Goal: Communication & Community: Answer question/provide support

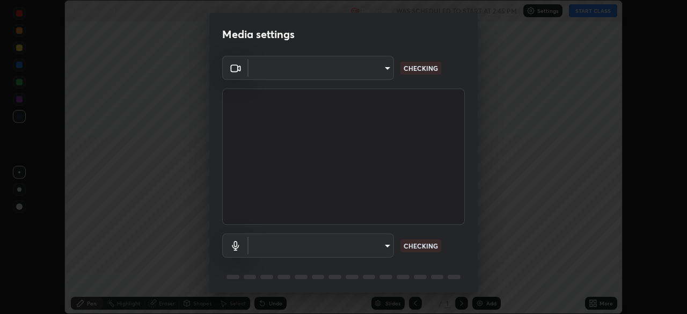
scroll to position [314, 686]
type input "049bc2282c07cc40841c2e772ce452ac1fb9cacf67fd871e64b4f66b53bbf363"
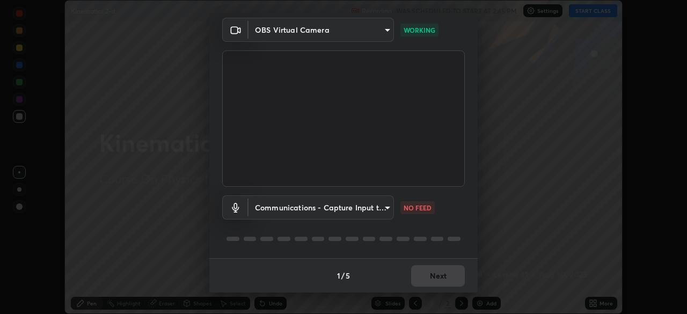
click at [266, 211] on body "Erase all Kinematics 2-d Recording WAS SCHEDULED TO START AT 2:45 PM Settings S…" at bounding box center [343, 157] width 687 height 314
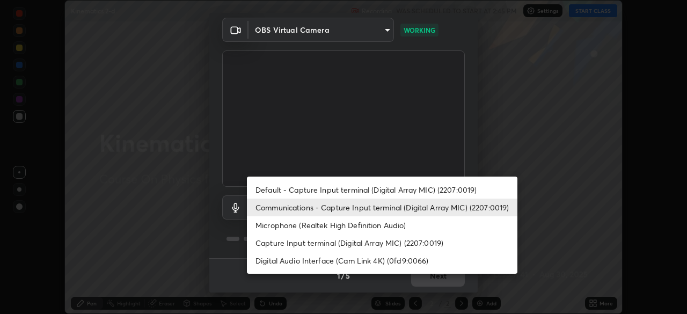
click at [270, 223] on li "Microphone (Realtek High Definition Audio)" at bounding box center [382, 225] width 270 height 18
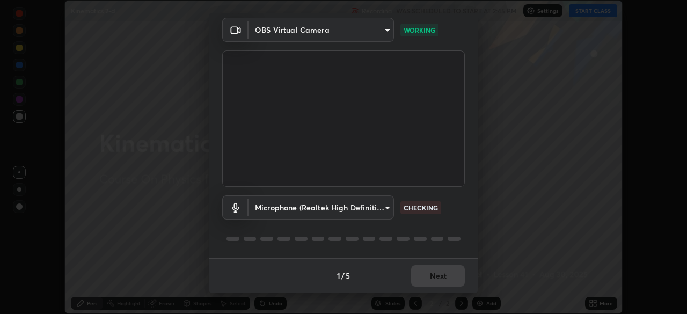
click at [261, 208] on body "Erase all Kinematics 2-d Recording WAS SCHEDULED TO START AT 2:45 PM Settings S…" at bounding box center [343, 157] width 687 height 314
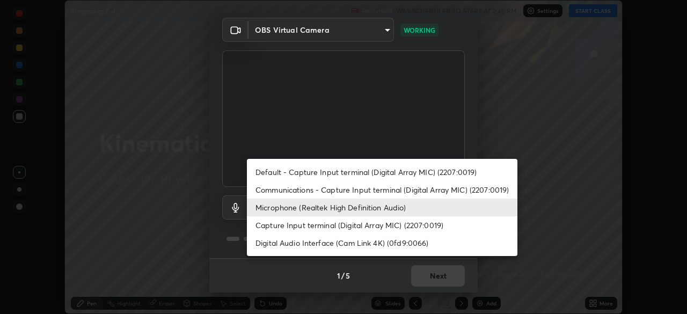
click at [269, 174] on li "Default - Capture Input terminal (Digital Array MIC) (2207:0019)" at bounding box center [382, 172] width 270 height 18
type input "default"
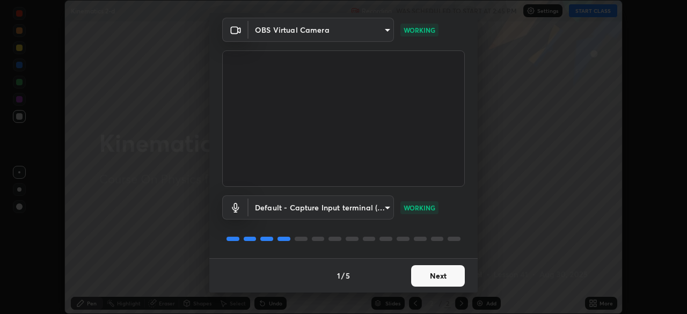
click at [428, 279] on button "Next" at bounding box center [438, 275] width 54 height 21
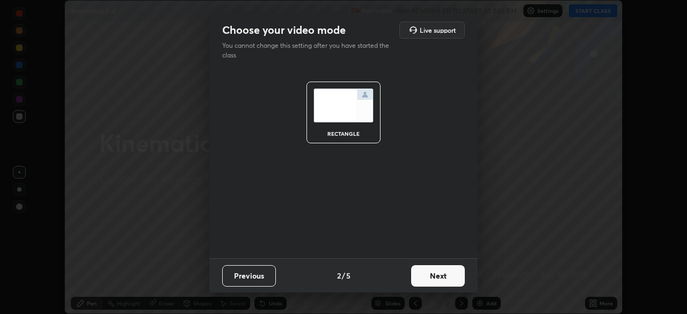
scroll to position [0, 0]
click at [431, 277] on button "Next" at bounding box center [438, 275] width 54 height 21
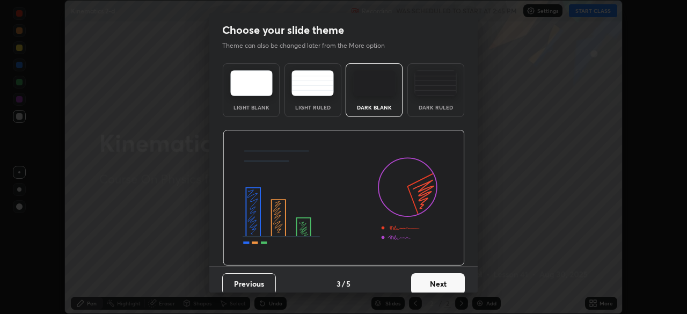
click at [429, 281] on button "Next" at bounding box center [438, 283] width 54 height 21
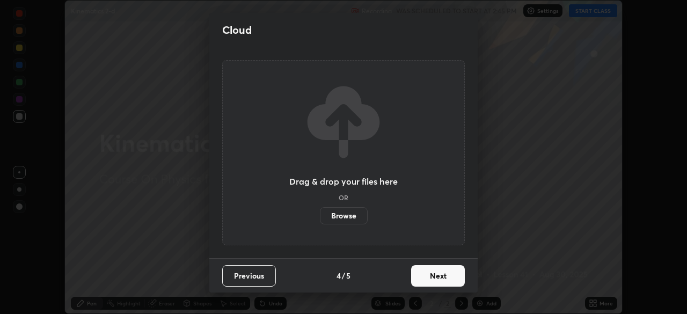
click at [428, 279] on button "Next" at bounding box center [438, 275] width 54 height 21
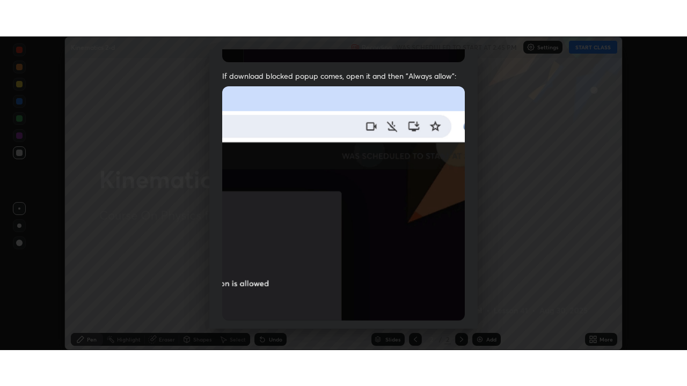
scroll to position [257, 0]
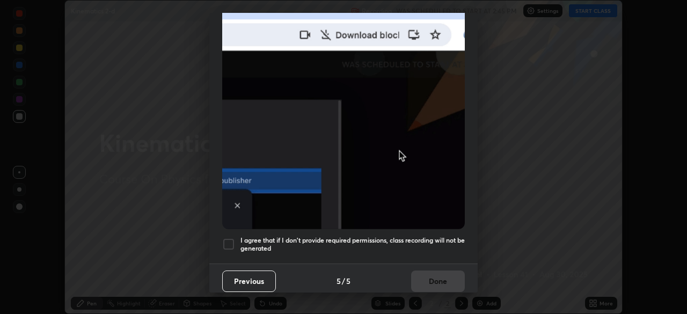
click at [231, 240] on div at bounding box center [228, 244] width 13 height 13
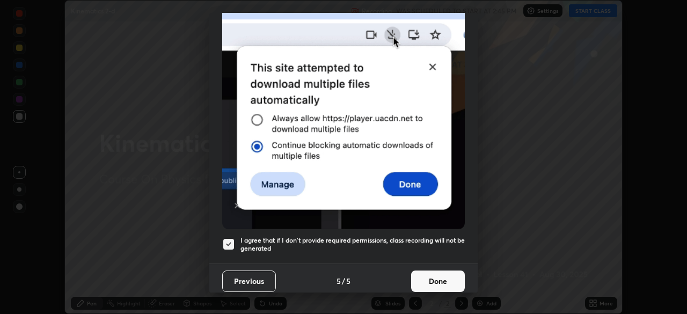
click at [421, 270] on button "Done" at bounding box center [438, 280] width 54 height 21
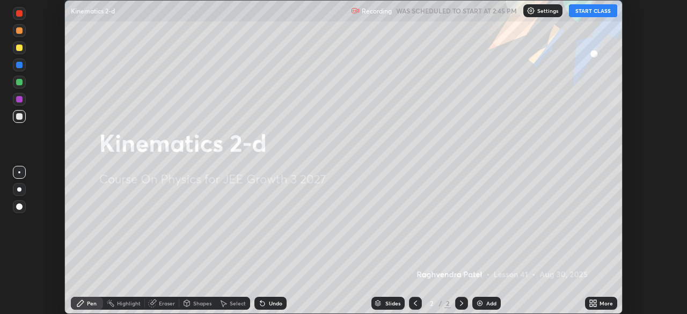
click at [592, 303] on icon at bounding box center [593, 303] width 9 height 9
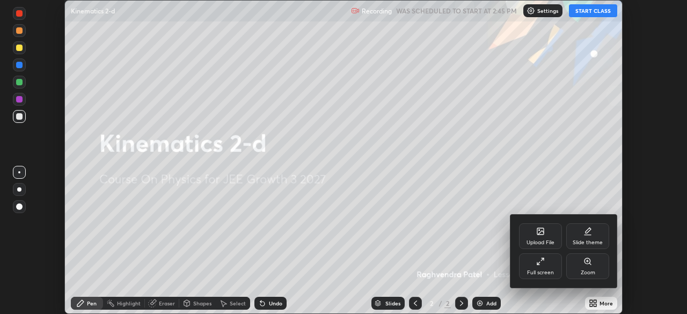
click at [540, 270] on div "Full screen" at bounding box center [540, 272] width 27 height 5
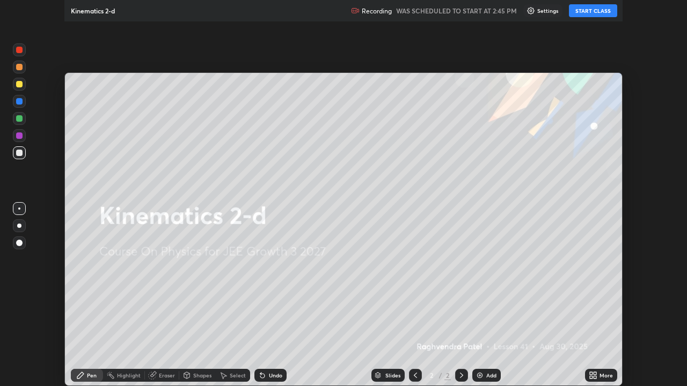
scroll to position [386, 687]
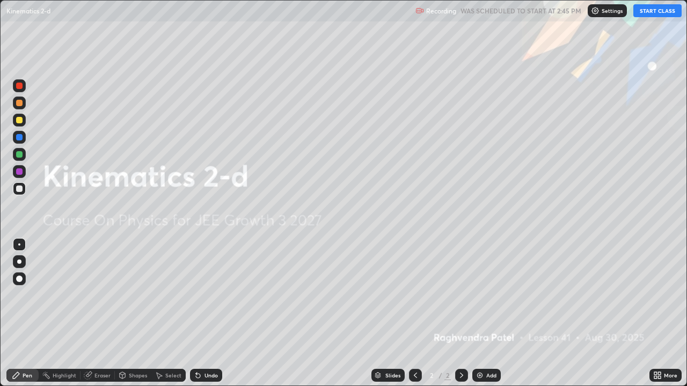
click at [652, 12] on button "START CLASS" at bounding box center [657, 10] width 48 height 13
click at [487, 313] on div "Add" at bounding box center [491, 375] width 10 height 5
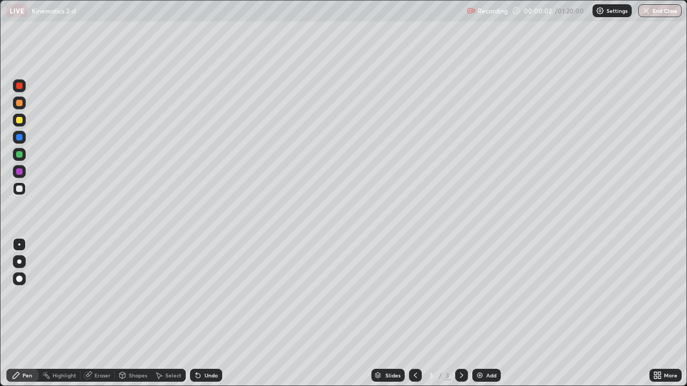
click at [21, 186] on div at bounding box center [19, 188] width 13 height 13
click at [202, 313] on div "Undo" at bounding box center [206, 375] width 32 height 13
click at [205, 313] on div "Undo" at bounding box center [210, 375] width 13 height 5
click at [206, 313] on div "Undo" at bounding box center [210, 375] width 13 height 5
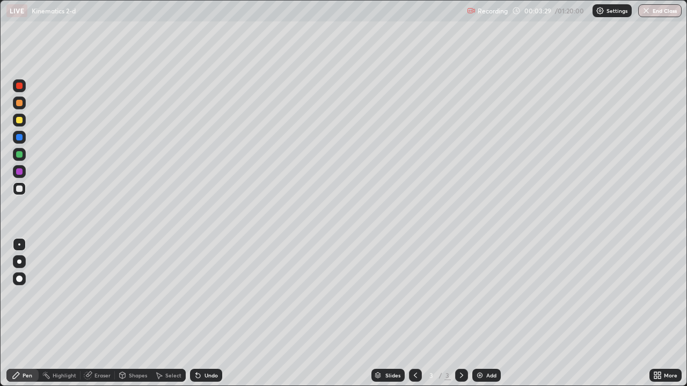
click at [164, 313] on div "Select" at bounding box center [168, 375] width 34 height 13
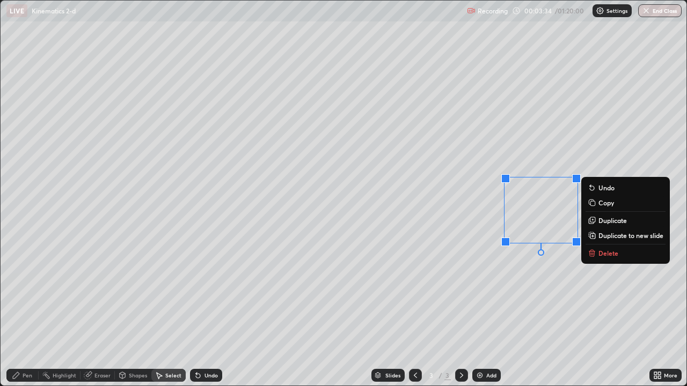
click at [33, 313] on div "Pen" at bounding box center [22, 375] width 32 height 13
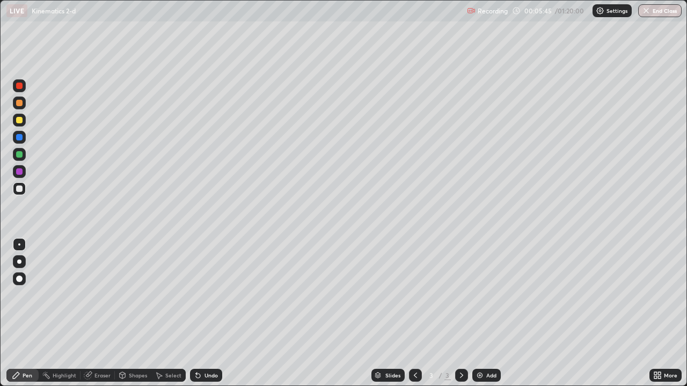
click at [490, 313] on div "Add" at bounding box center [486, 375] width 28 height 13
click at [133, 313] on div "Shapes" at bounding box center [133, 375] width 36 height 13
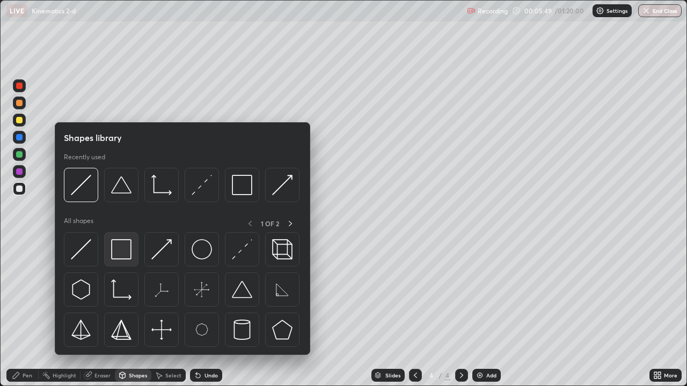
click at [127, 250] on img at bounding box center [121, 249] width 20 height 20
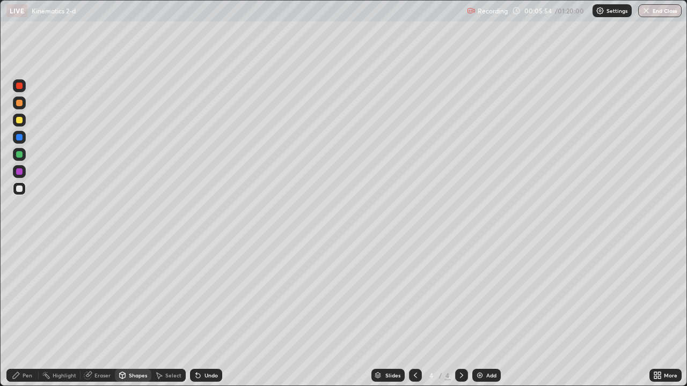
click at [137, 313] on div "Shapes" at bounding box center [138, 375] width 18 height 5
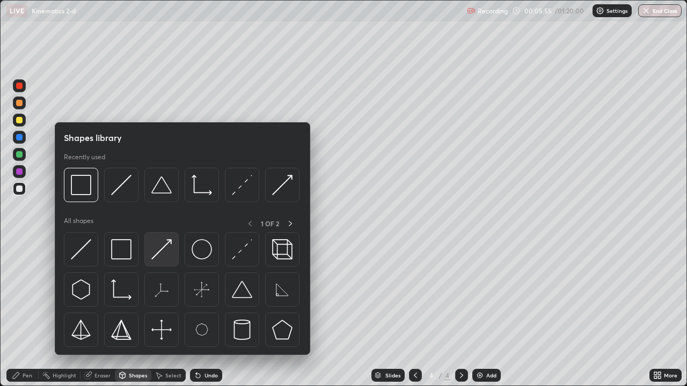
click at [159, 251] on img at bounding box center [161, 249] width 20 height 20
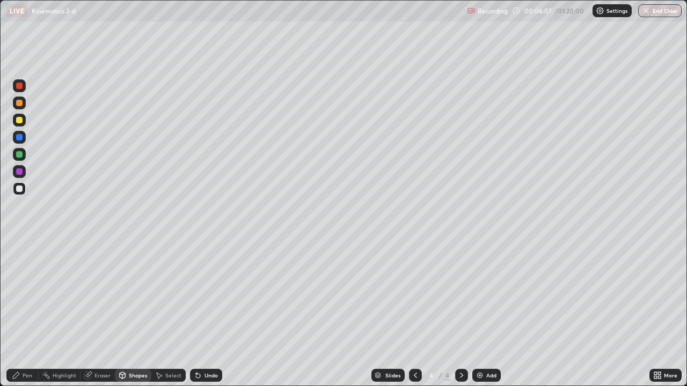
click at [129, 313] on div "Shapes" at bounding box center [138, 375] width 18 height 5
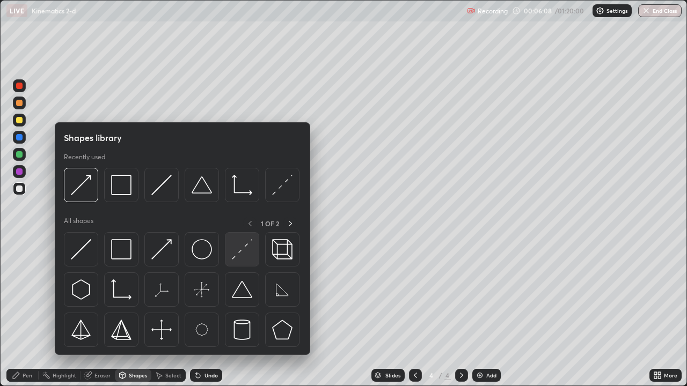
click at [238, 248] on img at bounding box center [242, 249] width 20 height 20
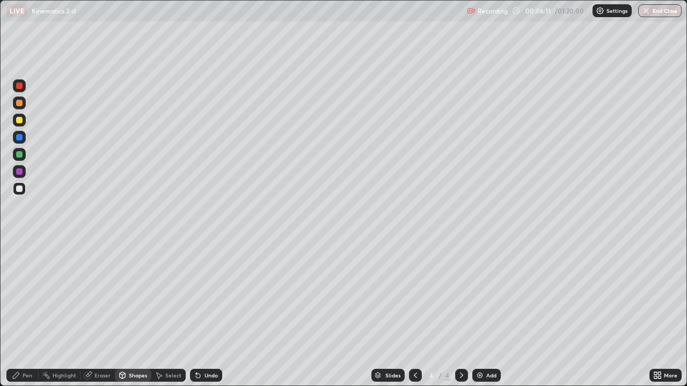
click at [24, 313] on div "Pen" at bounding box center [28, 375] width 10 height 5
click at [209, 313] on div "Undo" at bounding box center [210, 375] width 13 height 5
click at [20, 189] on div at bounding box center [19, 189] width 6 height 6
click at [211, 313] on div "Undo" at bounding box center [210, 375] width 13 height 5
click at [209, 313] on div "Undo" at bounding box center [210, 375] width 13 height 5
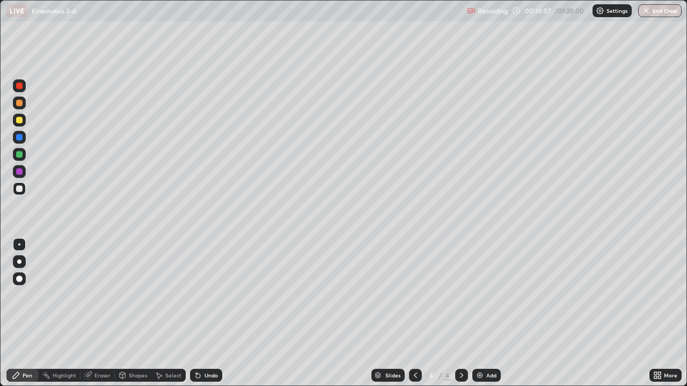
click at [211, 313] on div "Undo" at bounding box center [210, 375] width 13 height 5
click at [482, 313] on img at bounding box center [480, 375] width 9 height 9
click at [135, 313] on div "Shapes" at bounding box center [133, 375] width 36 height 13
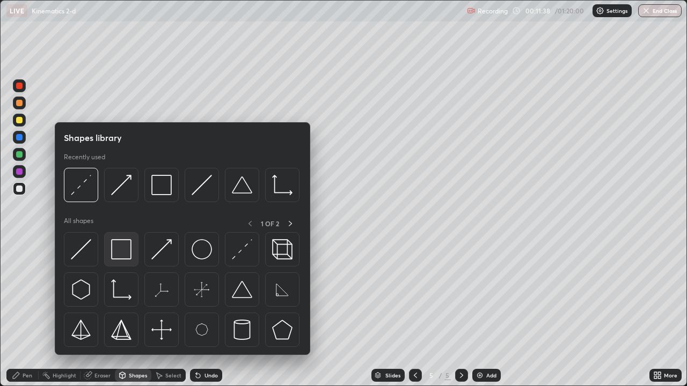
click at [126, 254] on img at bounding box center [121, 249] width 20 height 20
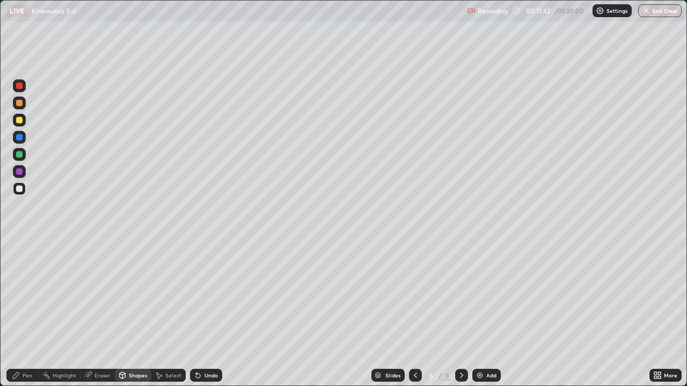
click at [68, 313] on div "Highlight" at bounding box center [60, 375] width 42 height 13
click at [209, 313] on div "Undo" at bounding box center [210, 375] width 13 height 5
click at [21, 313] on div "Pen" at bounding box center [22, 375] width 32 height 13
click at [134, 313] on div "Shapes" at bounding box center [138, 375] width 18 height 5
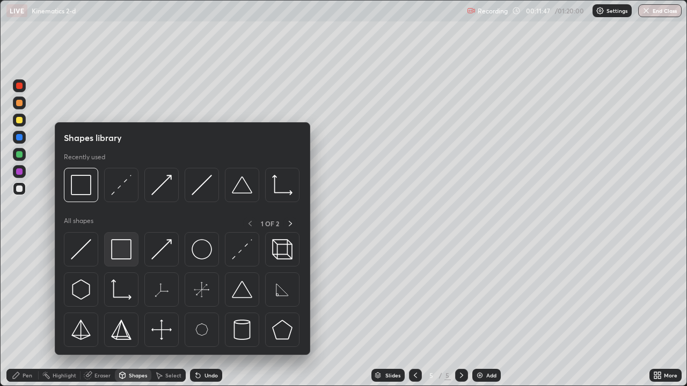
click at [123, 248] on img at bounding box center [121, 249] width 20 height 20
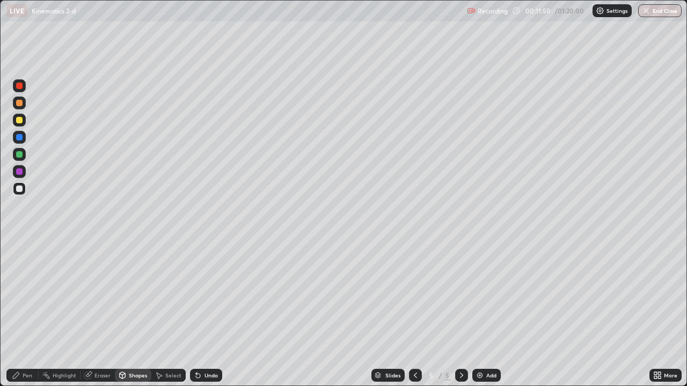
click at [30, 313] on div "Pen" at bounding box center [28, 375] width 10 height 5
click at [486, 313] on div "Add" at bounding box center [491, 375] width 10 height 5
click at [133, 313] on div "Shapes" at bounding box center [138, 375] width 18 height 5
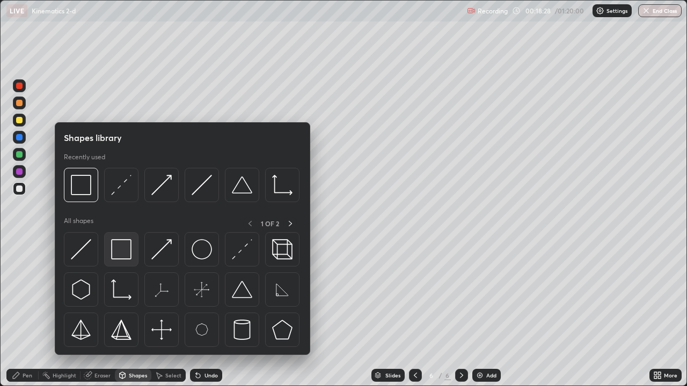
click at [127, 254] on img at bounding box center [121, 249] width 20 height 20
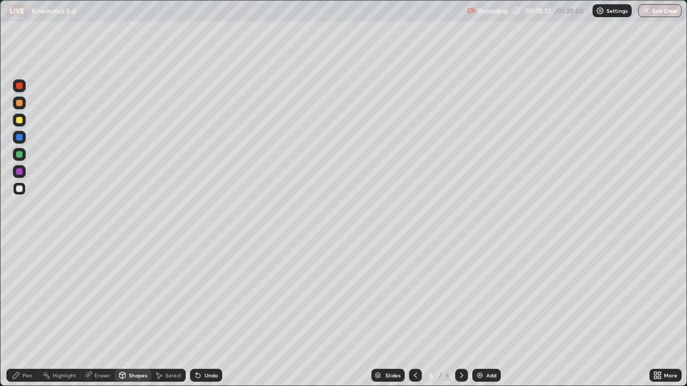
click at [33, 313] on div "Pen" at bounding box center [22, 375] width 32 height 13
click at [209, 313] on div "Undo" at bounding box center [206, 375] width 32 height 13
click at [206, 313] on div "Undo" at bounding box center [206, 375] width 32 height 13
click at [205, 313] on div "Undo" at bounding box center [206, 375] width 32 height 13
click at [211, 313] on div "Undo" at bounding box center [210, 375] width 13 height 5
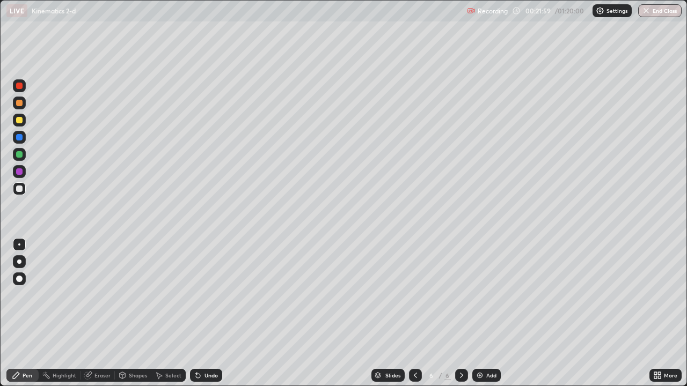
click at [97, 313] on div "Eraser" at bounding box center [102, 375] width 16 height 5
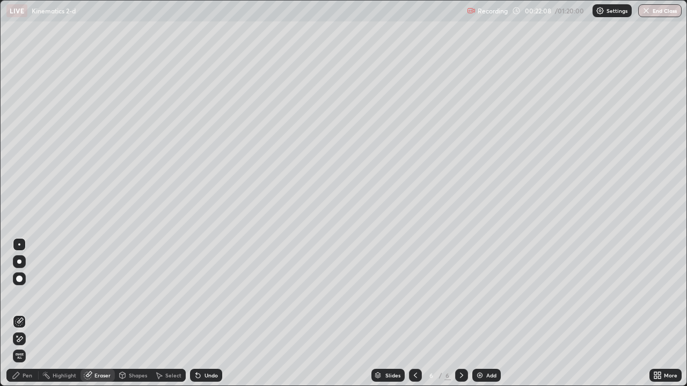
click at [28, 313] on div "Pen" at bounding box center [28, 375] width 10 height 5
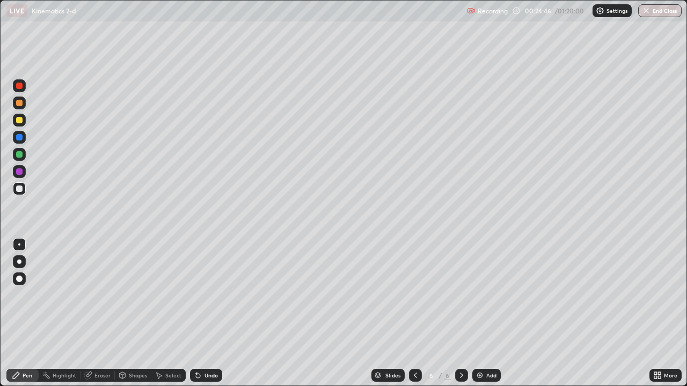
click at [23, 193] on div at bounding box center [19, 188] width 13 height 13
click at [104, 313] on div "Eraser" at bounding box center [102, 375] width 16 height 5
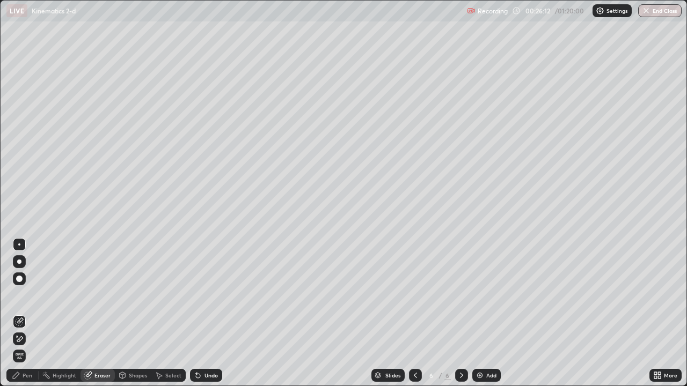
click at [30, 313] on div "Pen" at bounding box center [28, 375] width 10 height 5
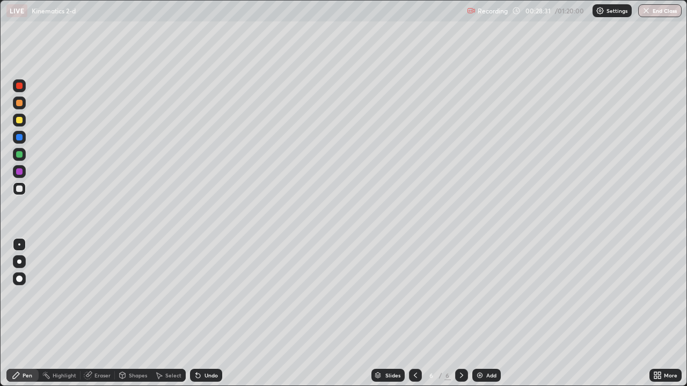
click at [490, 313] on div "Add" at bounding box center [491, 375] width 10 height 5
click at [129, 313] on div "Shapes" at bounding box center [138, 375] width 18 height 5
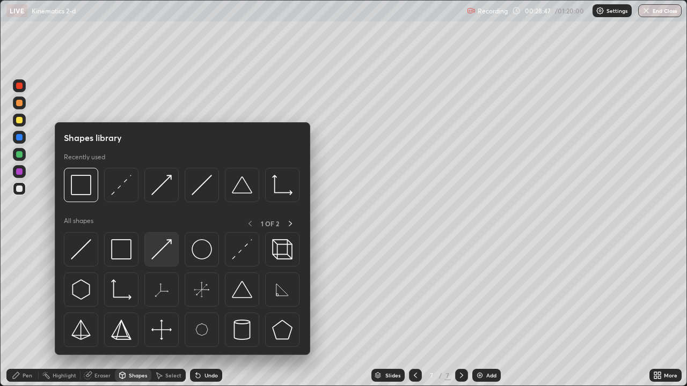
click at [166, 256] on img at bounding box center [161, 249] width 20 height 20
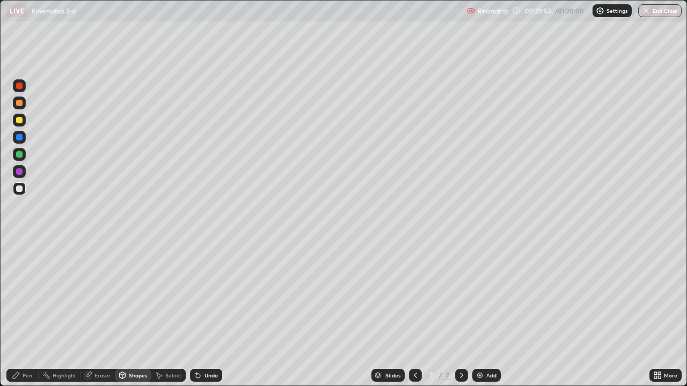
click at [141, 313] on div "Shapes" at bounding box center [138, 375] width 18 height 5
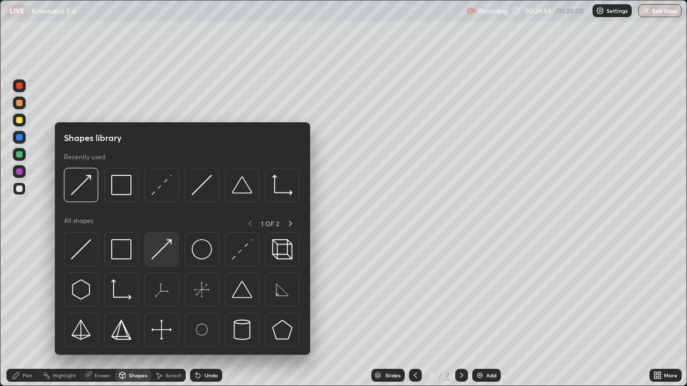
click at [165, 257] on img at bounding box center [161, 249] width 20 height 20
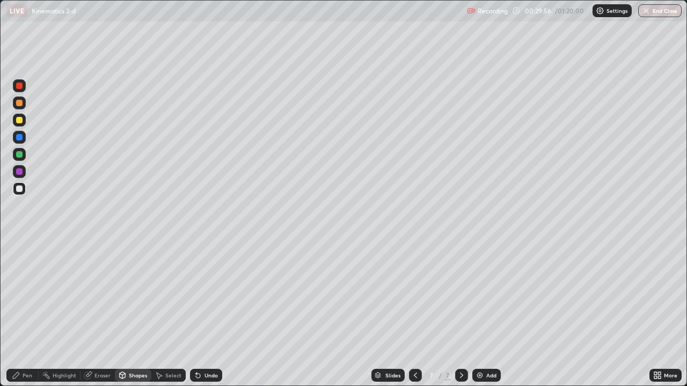
click at [25, 313] on div "Pen" at bounding box center [28, 375] width 10 height 5
click at [137, 313] on div "Shapes" at bounding box center [138, 375] width 18 height 5
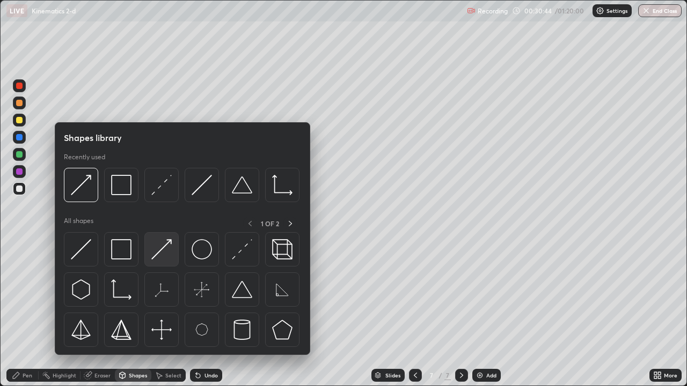
click at [167, 253] on img at bounding box center [161, 249] width 20 height 20
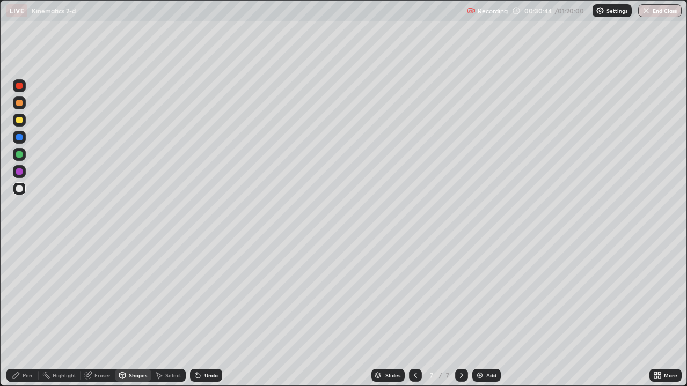
click at [23, 122] on div at bounding box center [19, 120] width 13 height 13
click at [32, 313] on div "Pen" at bounding box center [28, 375] width 10 height 5
click at [130, 313] on div "Shapes" at bounding box center [133, 375] width 36 height 13
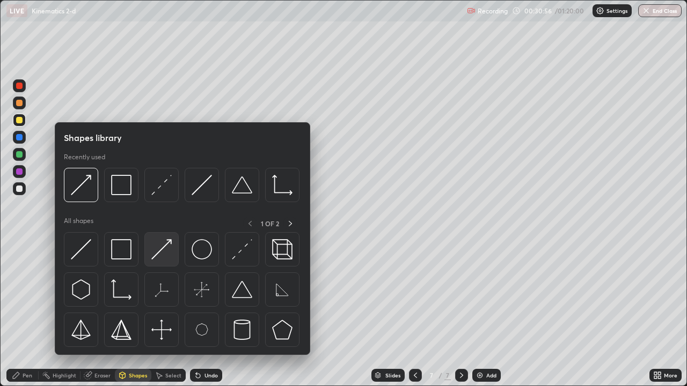
click at [161, 257] on img at bounding box center [161, 249] width 20 height 20
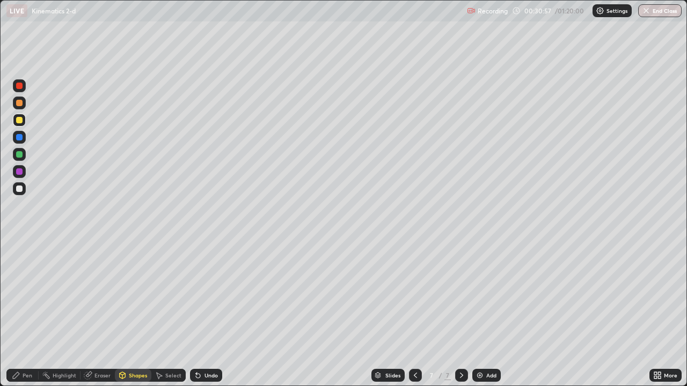
click at [20, 189] on div at bounding box center [19, 189] width 6 height 6
click at [19, 154] on div at bounding box center [19, 154] width 6 height 6
click at [18, 313] on icon at bounding box center [16, 375] width 9 height 9
click at [21, 187] on div at bounding box center [19, 189] width 6 height 6
click at [210, 313] on div "Undo" at bounding box center [206, 375] width 32 height 13
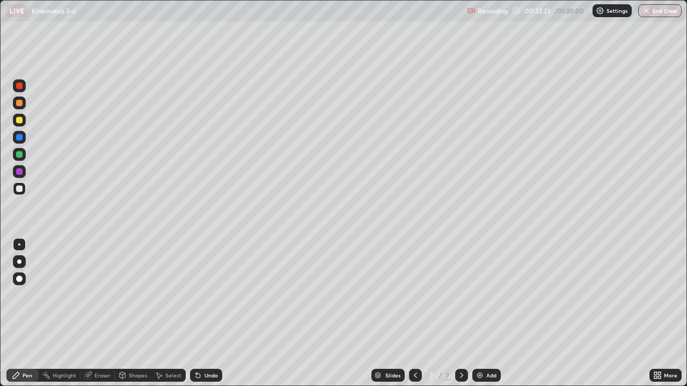
click at [209, 313] on div "Undo" at bounding box center [210, 375] width 13 height 5
click at [210, 313] on div "Undo" at bounding box center [210, 375] width 13 height 5
click at [211, 313] on div "Undo" at bounding box center [210, 375] width 13 height 5
click at [214, 313] on div "Undo" at bounding box center [206, 375] width 32 height 13
click at [216, 313] on div "Undo" at bounding box center [210, 375] width 13 height 5
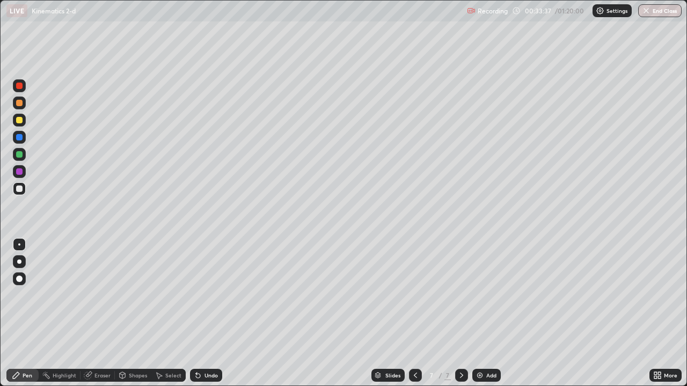
click at [487, 313] on div "Add" at bounding box center [491, 375] width 10 height 5
click at [21, 188] on div at bounding box center [19, 189] width 6 height 6
click at [209, 313] on div "Undo" at bounding box center [210, 375] width 13 height 5
click at [208, 313] on div "Undo" at bounding box center [210, 375] width 13 height 5
click at [131, 313] on div "Shapes" at bounding box center [138, 375] width 18 height 5
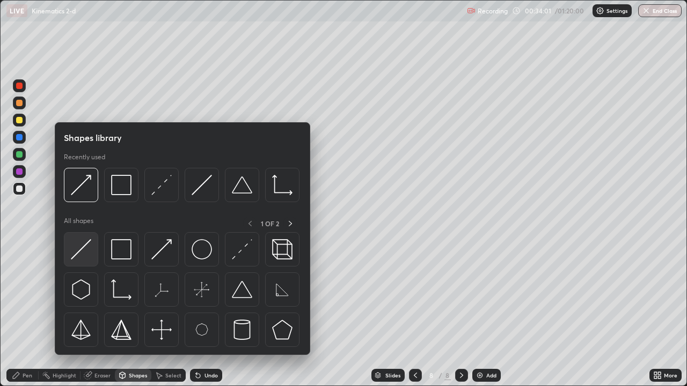
click at [87, 250] on img at bounding box center [81, 249] width 20 height 20
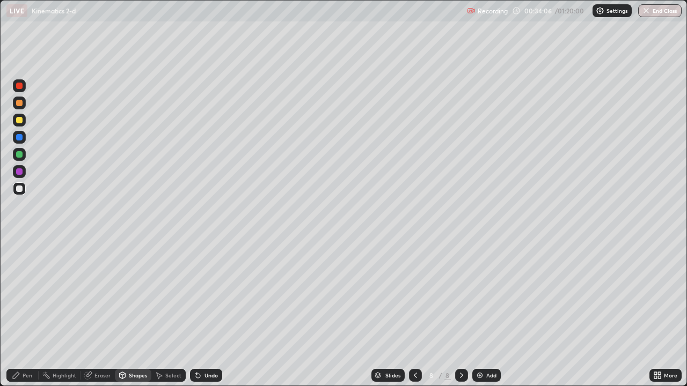
click at [25, 313] on div "Pen" at bounding box center [22, 375] width 32 height 13
click at [19, 153] on div at bounding box center [19, 154] width 6 height 6
click at [136, 313] on div "Shapes" at bounding box center [138, 375] width 18 height 5
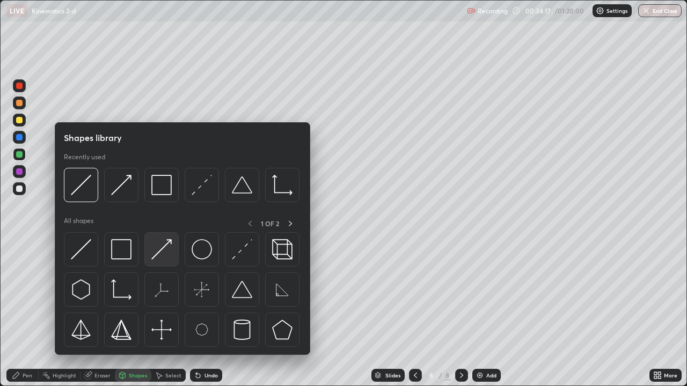
click at [165, 254] on img at bounding box center [161, 249] width 20 height 20
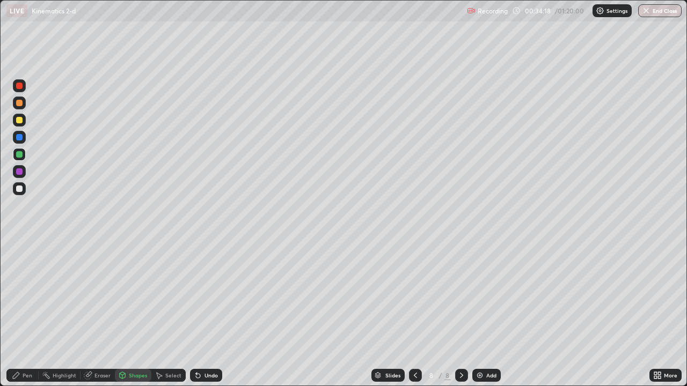
click at [30, 313] on div "Pen" at bounding box center [28, 375] width 10 height 5
click at [210, 313] on div "Undo" at bounding box center [210, 375] width 13 height 5
click at [136, 313] on div "Shapes" at bounding box center [138, 375] width 18 height 5
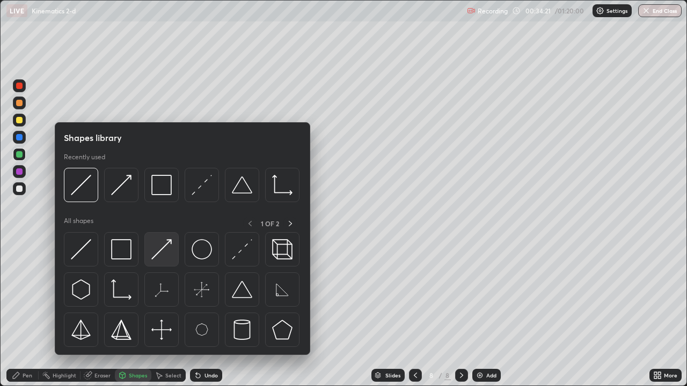
click at [168, 256] on img at bounding box center [161, 249] width 20 height 20
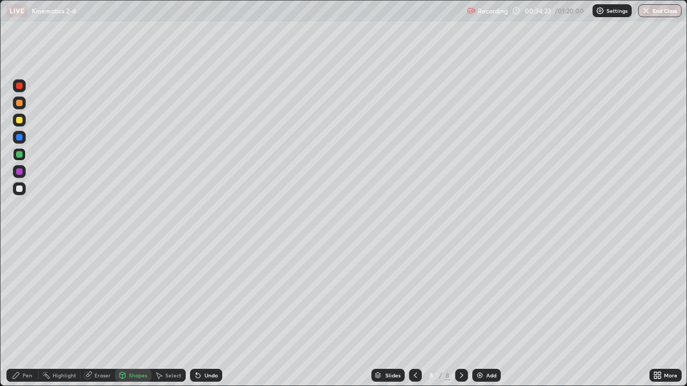
click at [25, 313] on div "Pen" at bounding box center [28, 375] width 10 height 5
click at [19, 191] on div at bounding box center [19, 189] width 6 height 6
click at [482, 313] on img at bounding box center [480, 375] width 9 height 9
click at [129, 313] on div "Shapes" at bounding box center [138, 375] width 18 height 5
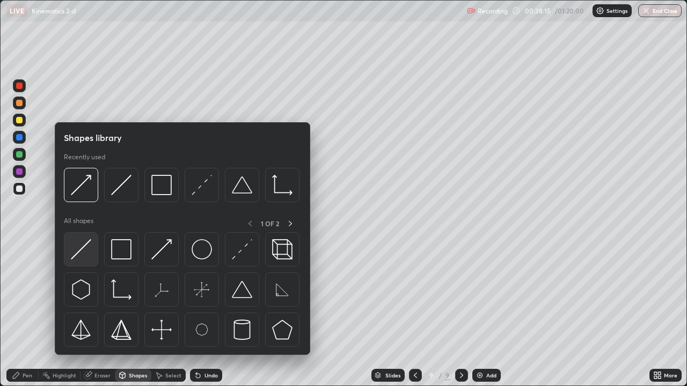
click at [83, 253] on img at bounding box center [81, 249] width 20 height 20
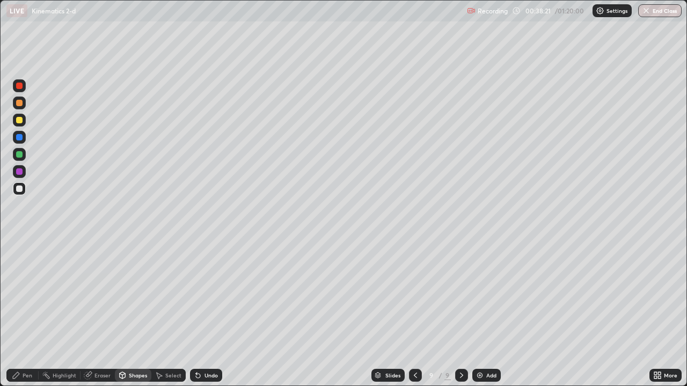
click at [131, 313] on div "Shapes" at bounding box center [138, 375] width 18 height 5
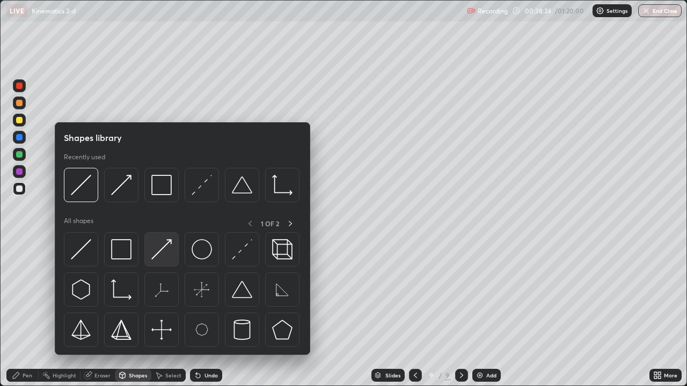
click at [165, 254] on img at bounding box center [161, 249] width 20 height 20
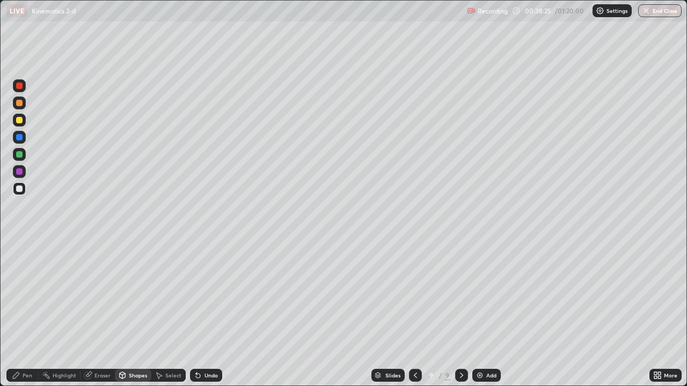
click at [142, 313] on div "Shapes" at bounding box center [138, 375] width 18 height 5
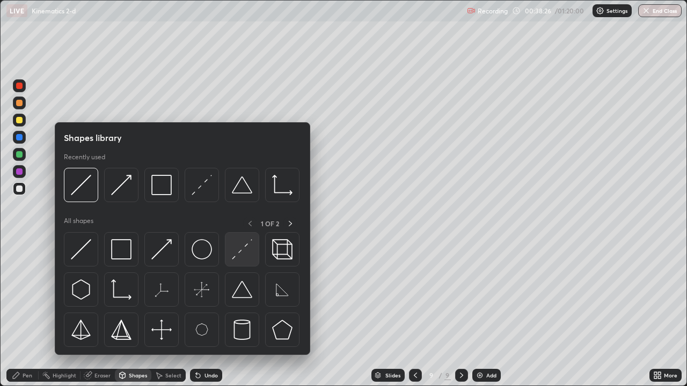
click at [237, 253] on img at bounding box center [242, 249] width 20 height 20
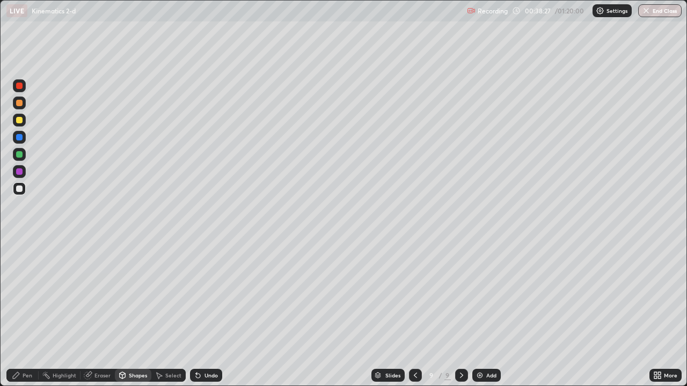
click at [133, 313] on div "Shapes" at bounding box center [138, 375] width 18 height 5
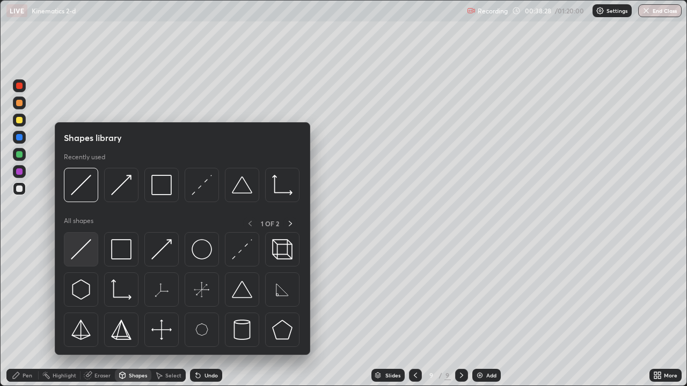
click at [91, 256] on div at bounding box center [81, 249] width 34 height 34
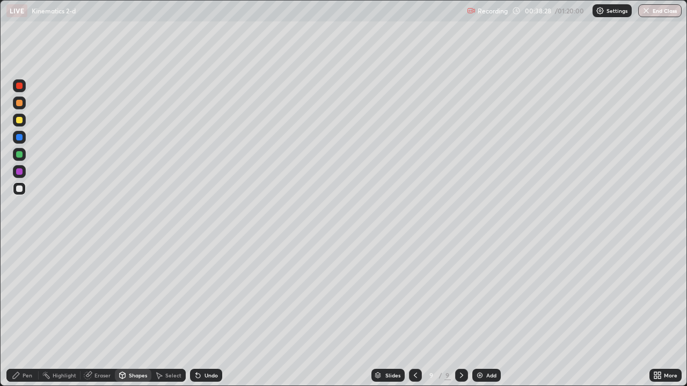
click at [133, 313] on div "Shapes" at bounding box center [138, 375] width 18 height 5
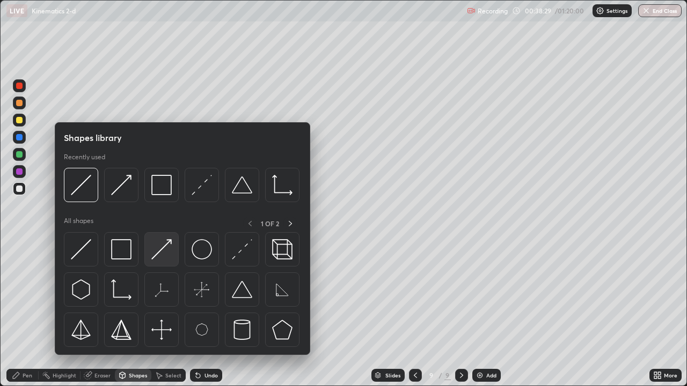
click at [161, 240] on img at bounding box center [161, 249] width 20 height 20
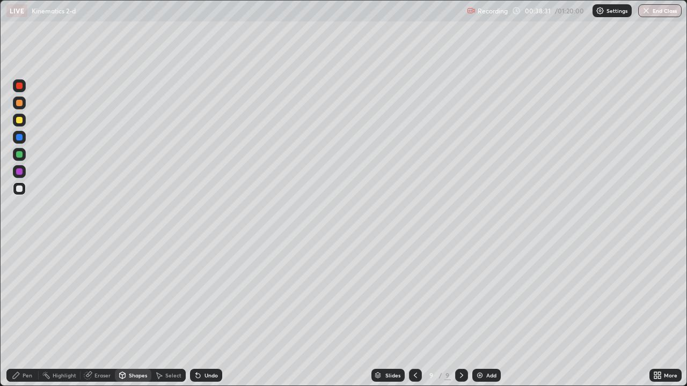
click at [28, 313] on div "Pen" at bounding box center [28, 375] width 10 height 5
click at [131, 313] on div "Shapes" at bounding box center [138, 375] width 18 height 5
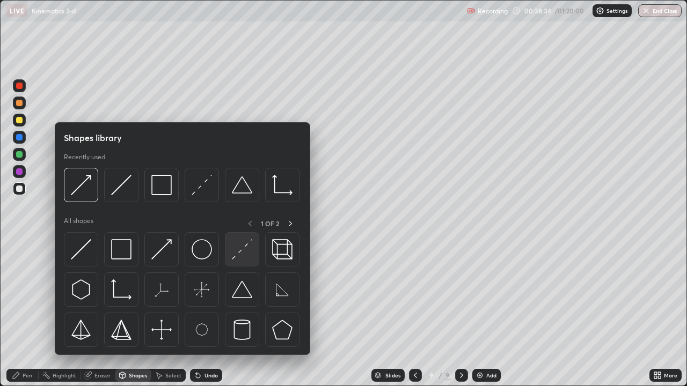
click at [245, 254] on img at bounding box center [242, 249] width 20 height 20
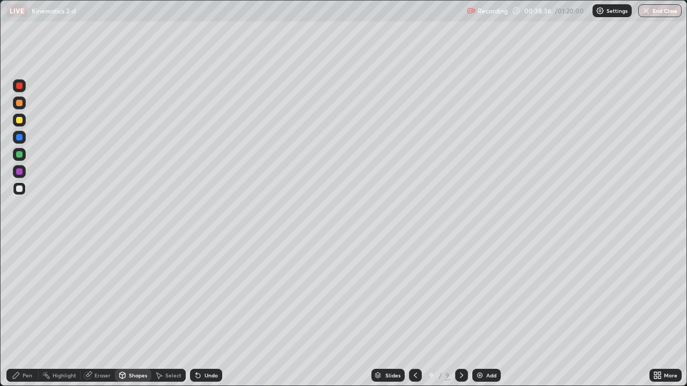
click at [31, 313] on div "Pen" at bounding box center [22, 375] width 32 height 13
click at [129, 313] on div "Shapes" at bounding box center [138, 375] width 18 height 5
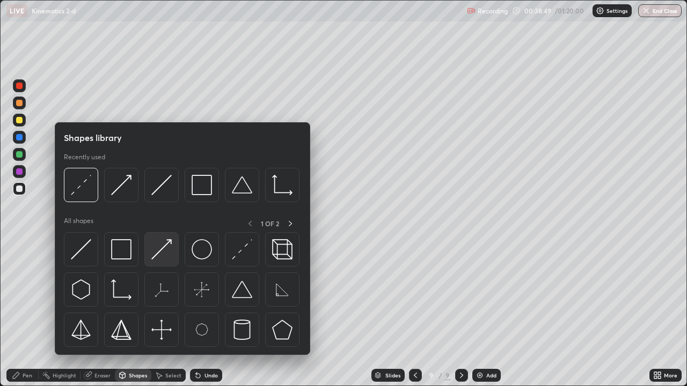
click at [165, 255] on img at bounding box center [161, 249] width 20 height 20
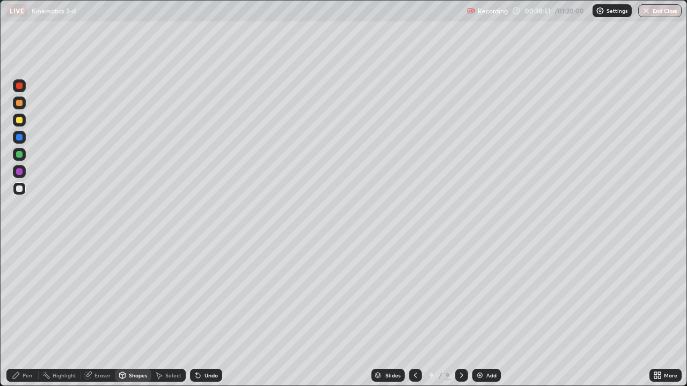
click at [25, 120] on div at bounding box center [19, 120] width 13 height 13
click at [29, 313] on div "Pen" at bounding box center [22, 375] width 32 height 13
click at [141, 313] on div "Shapes" at bounding box center [138, 375] width 18 height 5
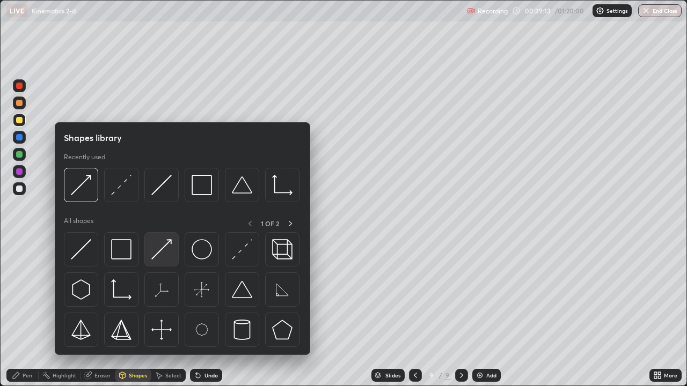
click at [169, 250] on img at bounding box center [161, 249] width 20 height 20
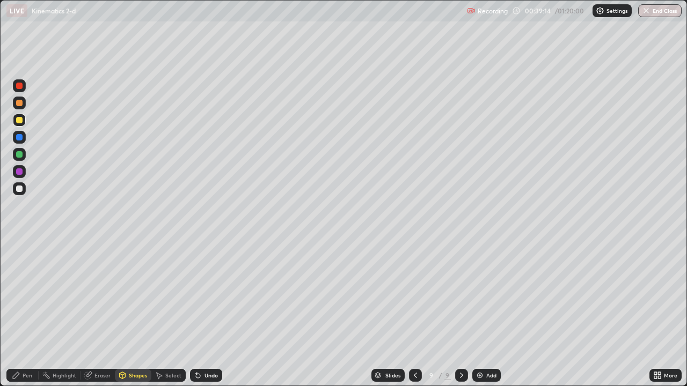
click at [22, 156] on div at bounding box center [19, 154] width 6 height 6
click at [27, 313] on div "Pen" at bounding box center [28, 375] width 10 height 5
click at [664, 14] on button "End Class" at bounding box center [659, 10] width 43 height 13
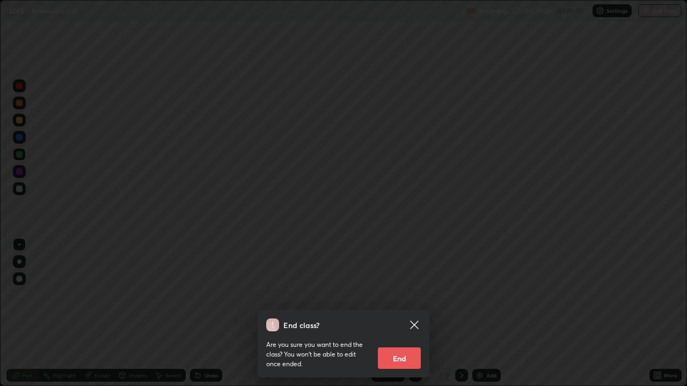
click at [403, 313] on button "End" at bounding box center [399, 358] width 43 height 21
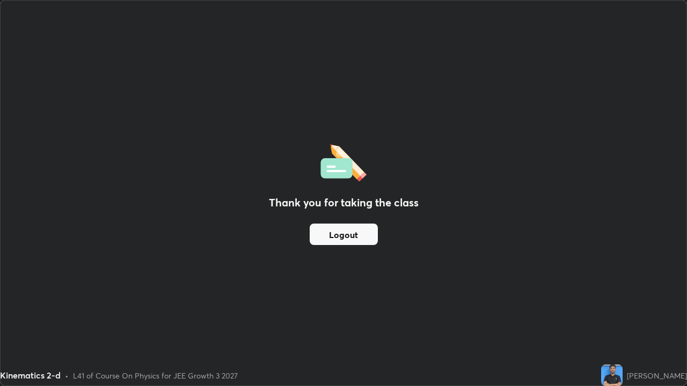
click at [347, 233] on button "Logout" at bounding box center [344, 234] width 68 height 21
